Goal: Check status: Check status

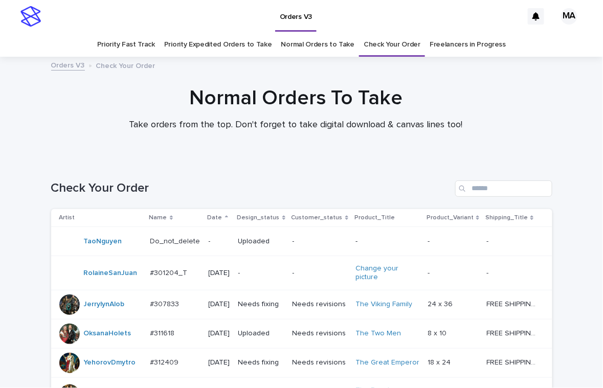
scroll to position [667, 0]
